Goal: Use online tool/utility: Utilize a website feature to perform a specific function

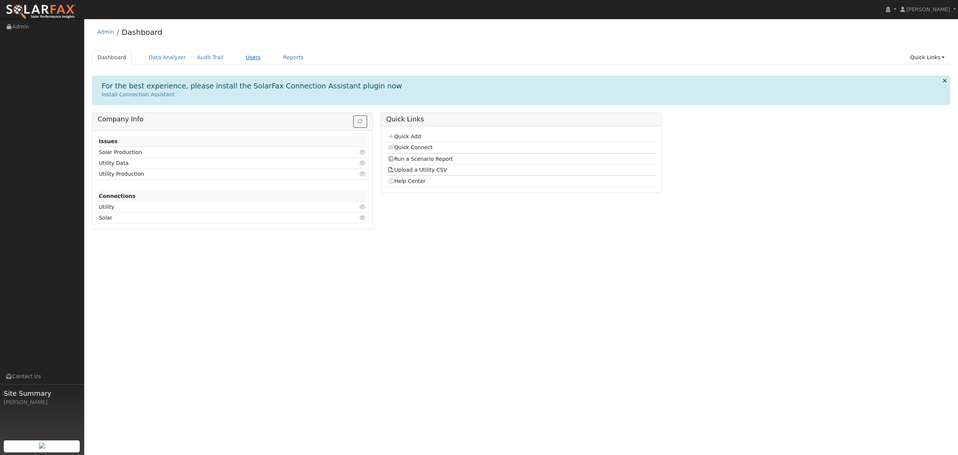
click at [240, 59] on link "Users" at bounding box center [253, 58] width 26 height 14
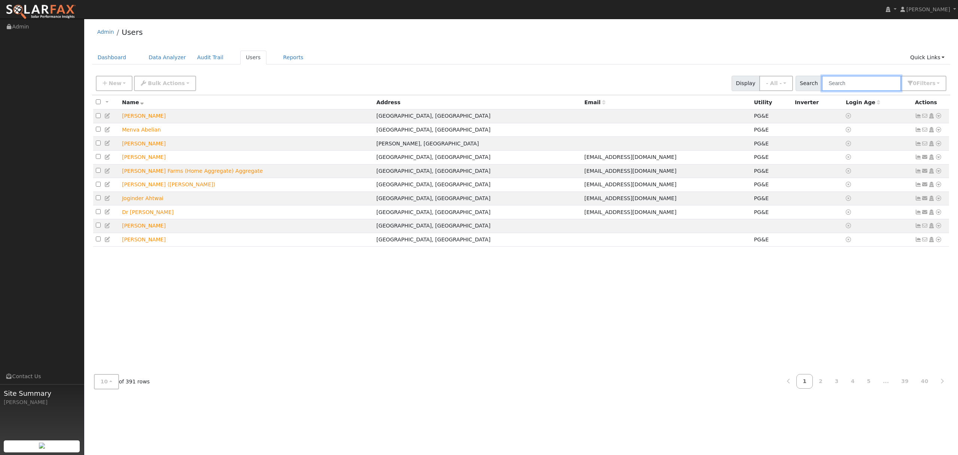
click at [852, 81] on input "text" at bounding box center [861, 83] width 79 height 15
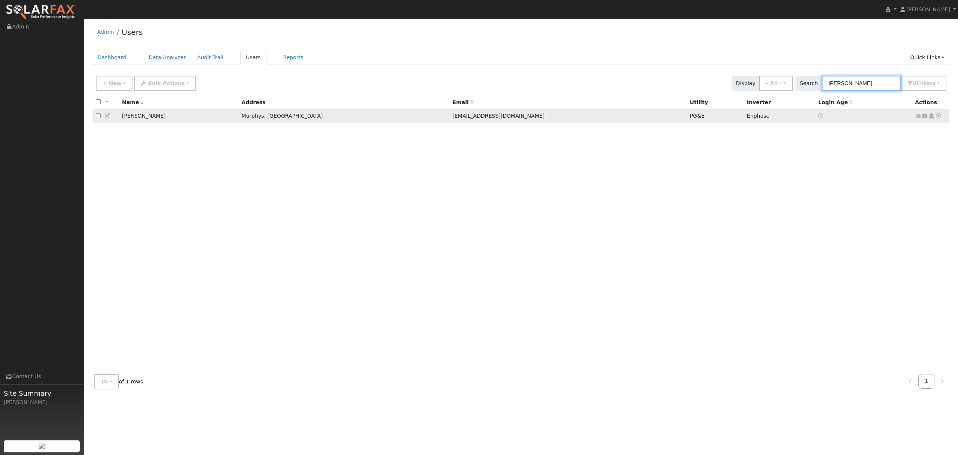
type input "bryant"
click at [939, 117] on icon at bounding box center [939, 115] width 7 height 5
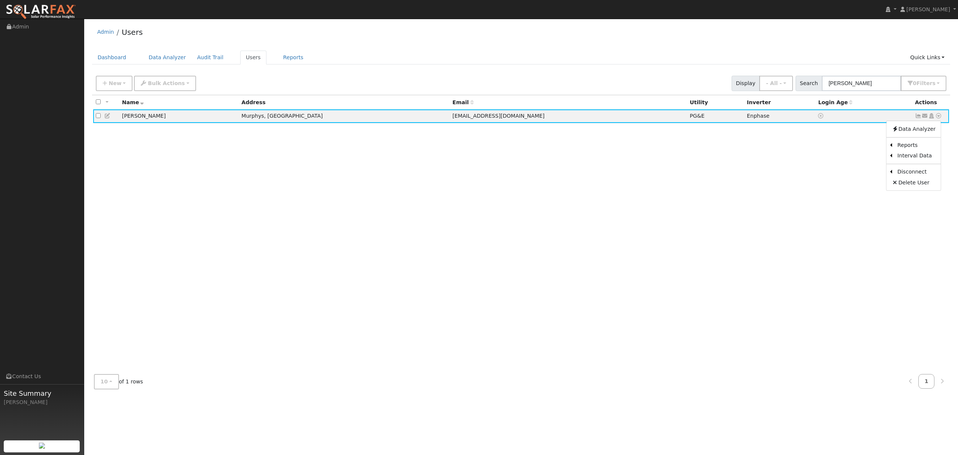
click at [913, 129] on link "Data Analyzer" at bounding box center [914, 129] width 54 height 10
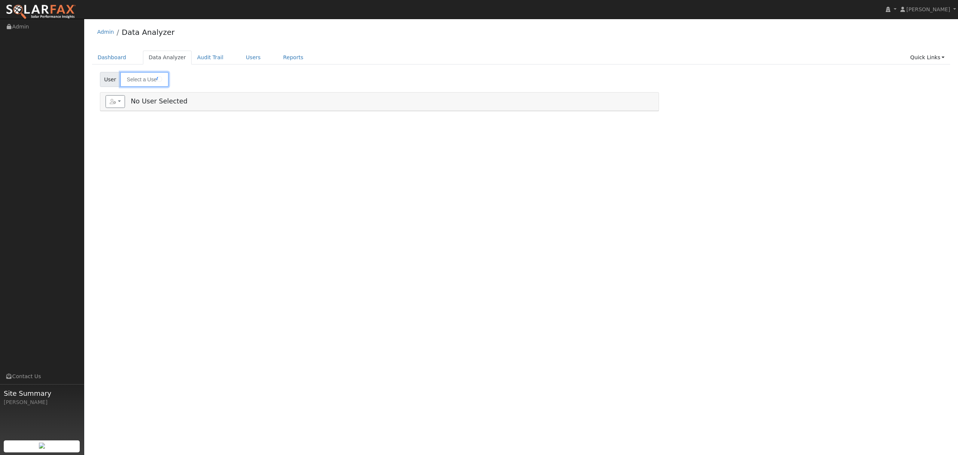
type input "[PERSON_NAME]"
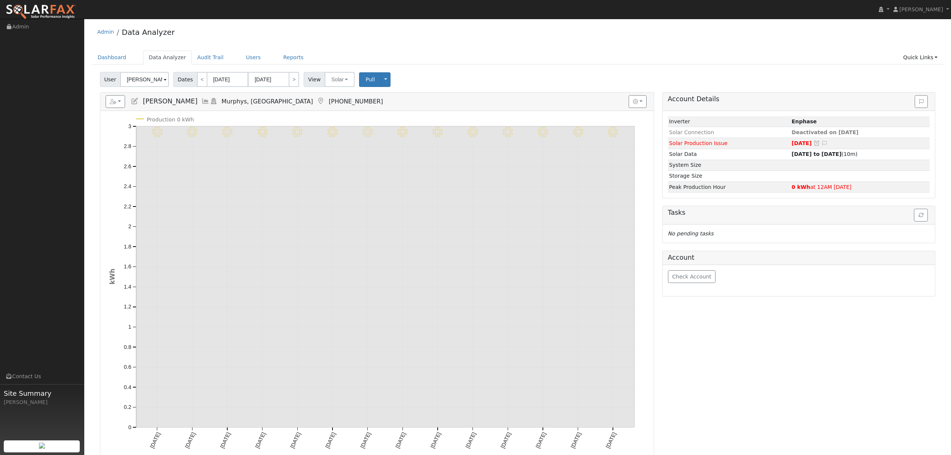
click at [201, 103] on icon at bounding box center [205, 101] width 8 height 7
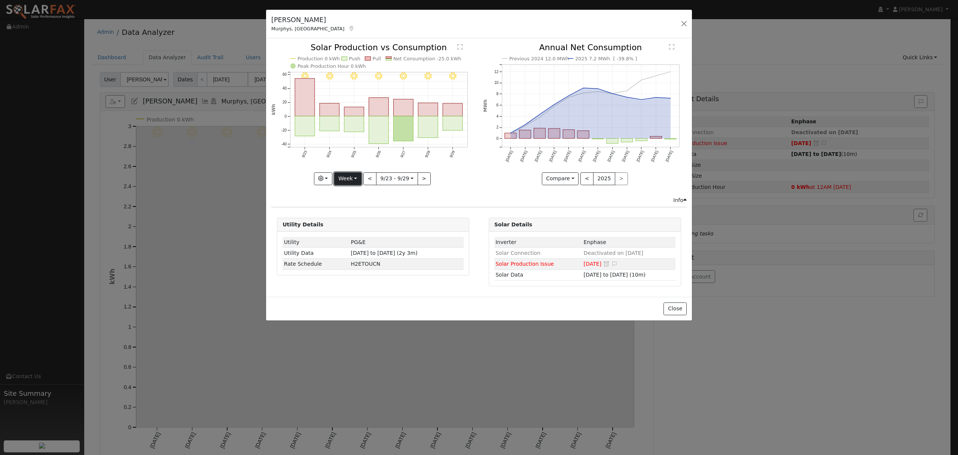
click at [348, 176] on button "Week" at bounding box center [347, 178] width 27 height 13
click at [361, 225] on link "Year" at bounding box center [361, 225] width 52 height 10
type input "[DATE]"
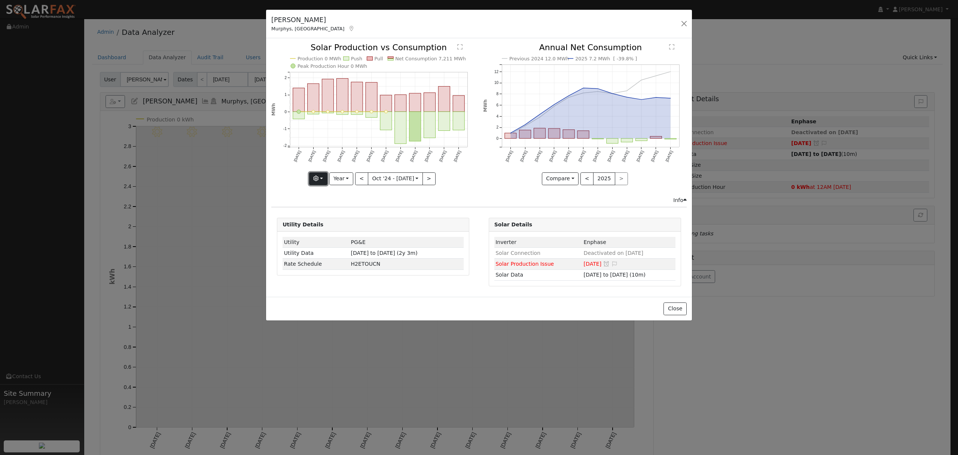
click at [324, 179] on button "button" at bounding box center [318, 178] width 18 height 13
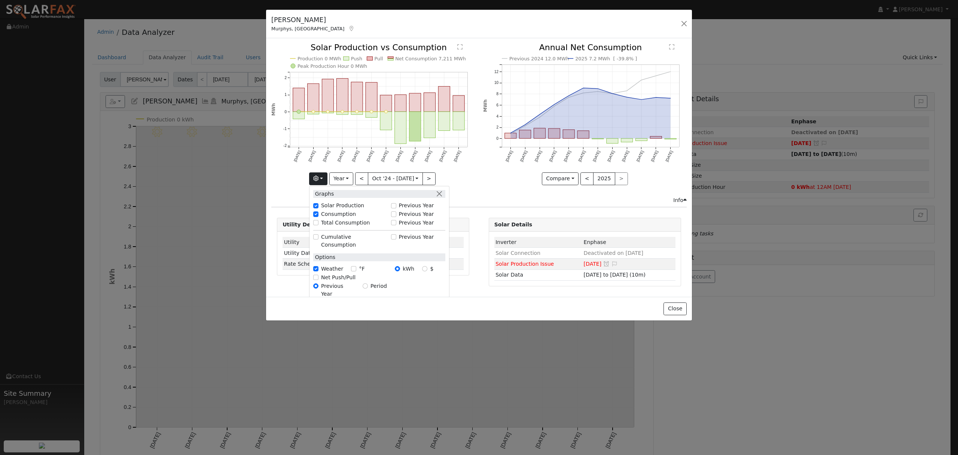
click at [487, 182] on div "Compare Compare Previous Current Year < 2025 >" at bounding box center [585, 178] width 204 height 13
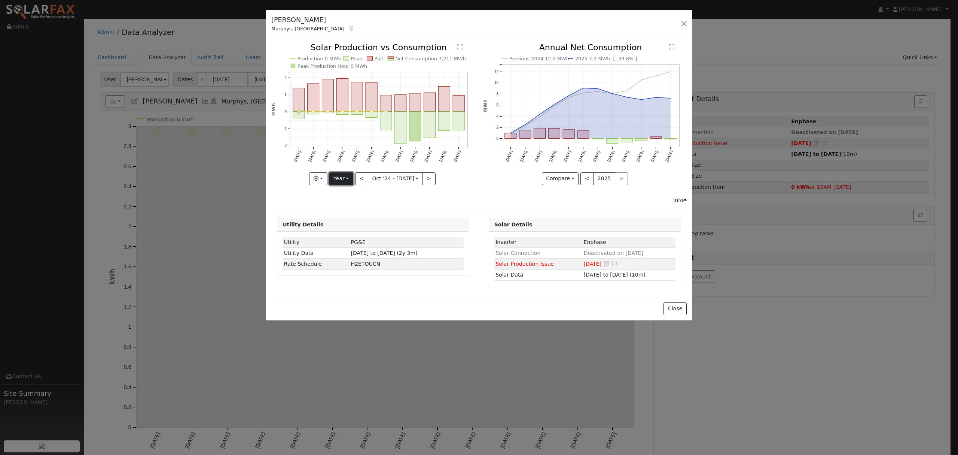
click at [349, 180] on button "Year" at bounding box center [341, 178] width 24 height 13
click at [450, 188] on div "Production 0 MWh Push Pull Net Consumption 7,211 MWh Peak Production Hour 0 MWh…" at bounding box center [374, 119] width 212 height 152
click at [669, 310] on button "Close" at bounding box center [675, 308] width 23 height 13
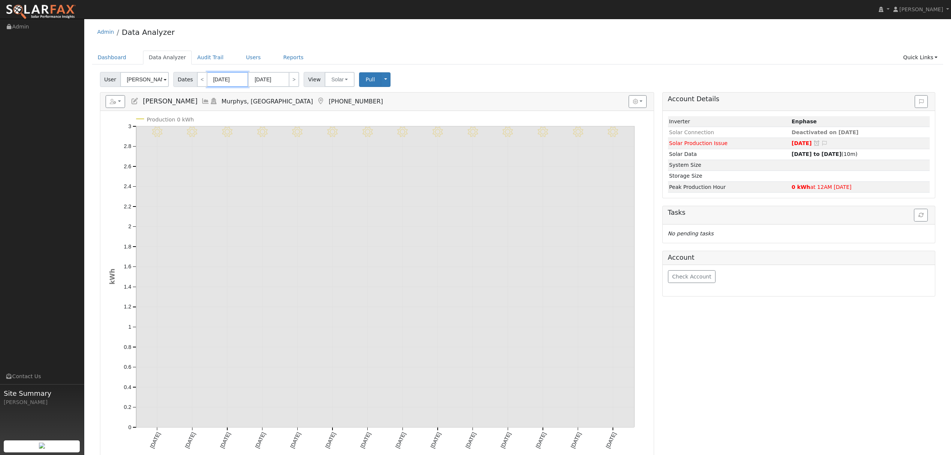
click at [228, 80] on input "[DATE]" at bounding box center [227, 79] width 41 height 15
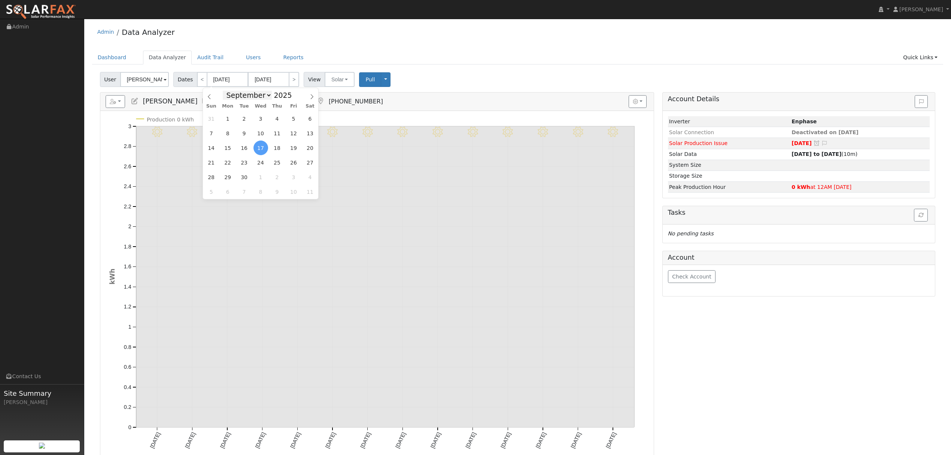
click at [261, 96] on select "January February March April May June July August September October November De…" at bounding box center [247, 95] width 49 height 9
select select "0"
click at [228, 91] on select "January February March April May June July August September October November De…" at bounding box center [247, 95] width 49 height 9
click at [294, 99] on span at bounding box center [296, 97] width 5 height 4
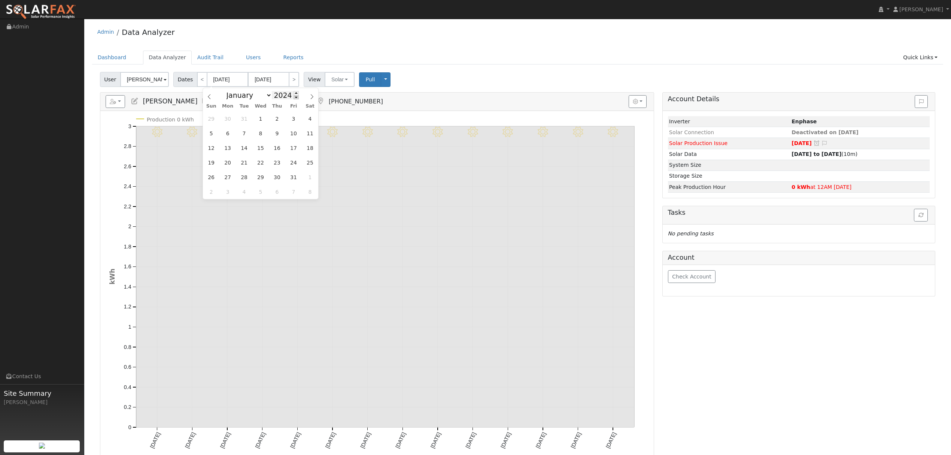
type input "2023"
click at [209, 120] on span "1" at bounding box center [211, 118] width 15 height 15
type input "[DATE]"
type input "2023"
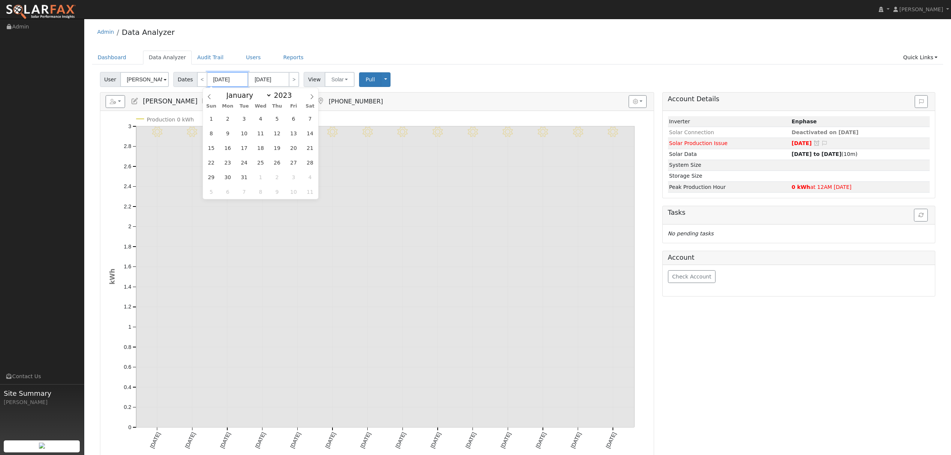
select select "0"
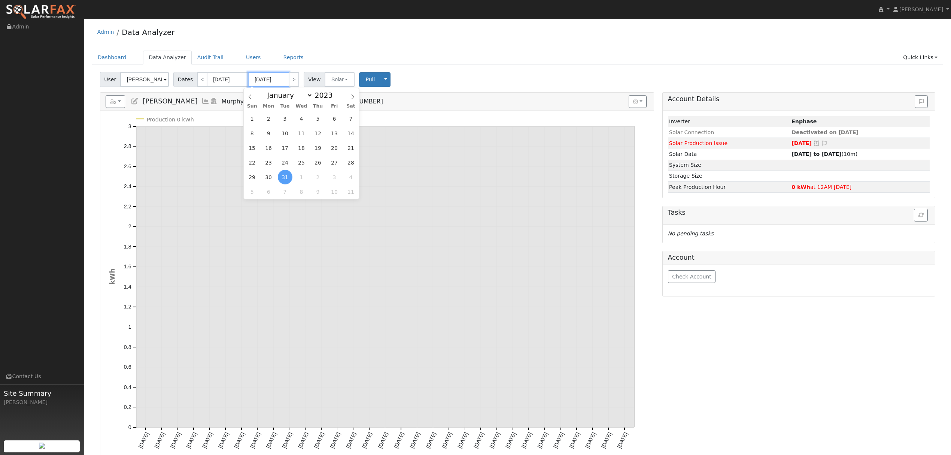
click at [271, 79] on input "[DATE]" at bounding box center [268, 79] width 41 height 15
click at [334, 92] on span at bounding box center [336, 93] width 5 height 4
type input "2025"
click at [303, 98] on select "January February March April May June July August September October November De…" at bounding box center [288, 95] width 49 height 9
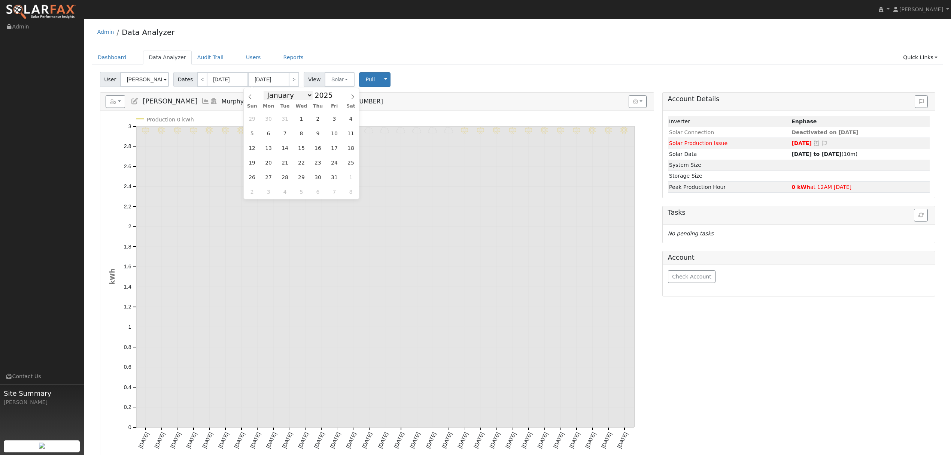
select select "9"
click at [269, 91] on select "January February March April May June July August September October November De…" at bounding box center [288, 95] width 49 height 9
click at [297, 116] on span "1" at bounding box center [301, 118] width 15 height 15
type input "[DATE]"
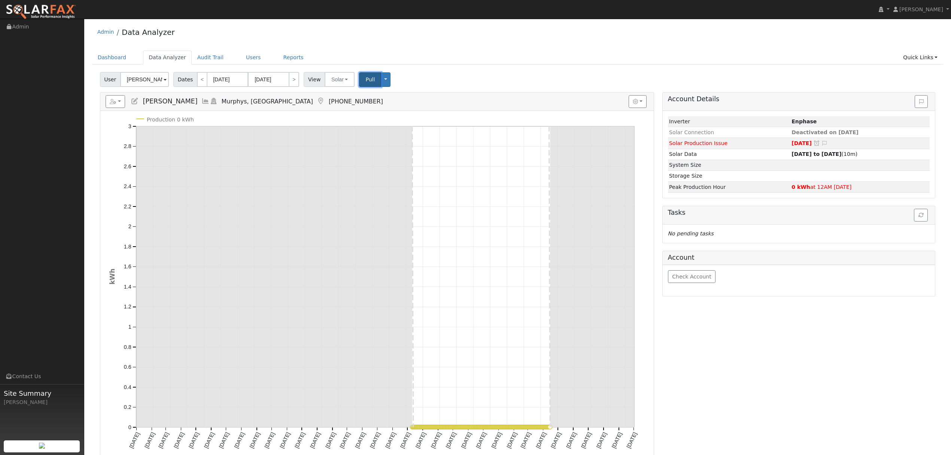
click at [365, 79] on span "Pull" at bounding box center [369, 79] width 9 height 6
click at [337, 77] on button "Solar" at bounding box center [340, 79] width 30 height 15
click at [332, 97] on link "Utility" at bounding box center [349, 96] width 52 height 10
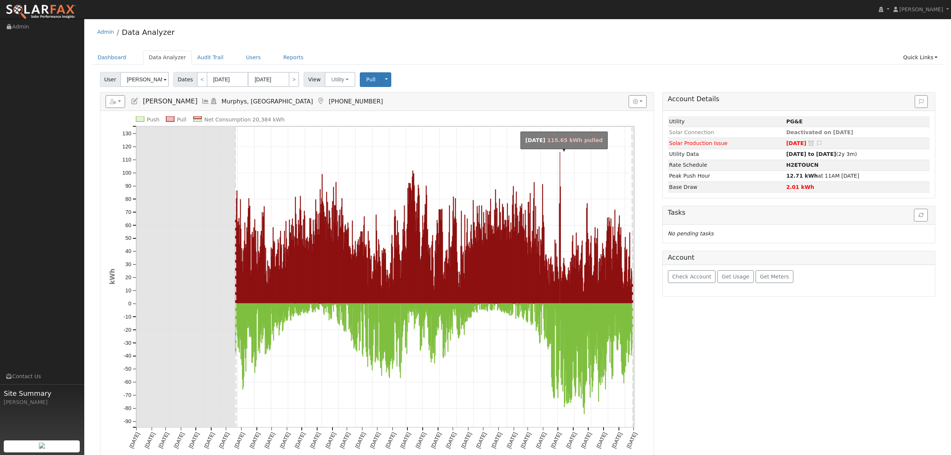
click at [560, 154] on rect "onclick=""" at bounding box center [560, 227] width 0 height 151
type input "[DATE]"
